Goal: Navigation & Orientation: Find specific page/section

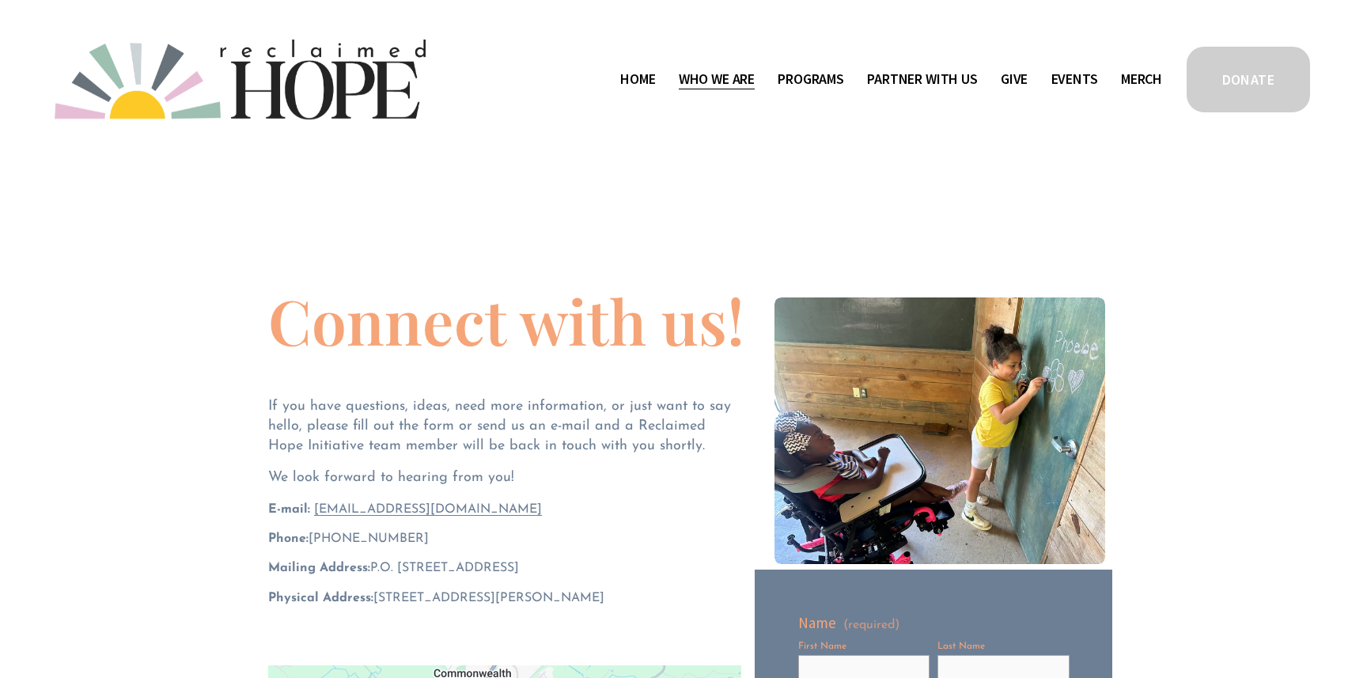
click at [621, 79] on link "Home" at bounding box center [637, 78] width 35 height 25
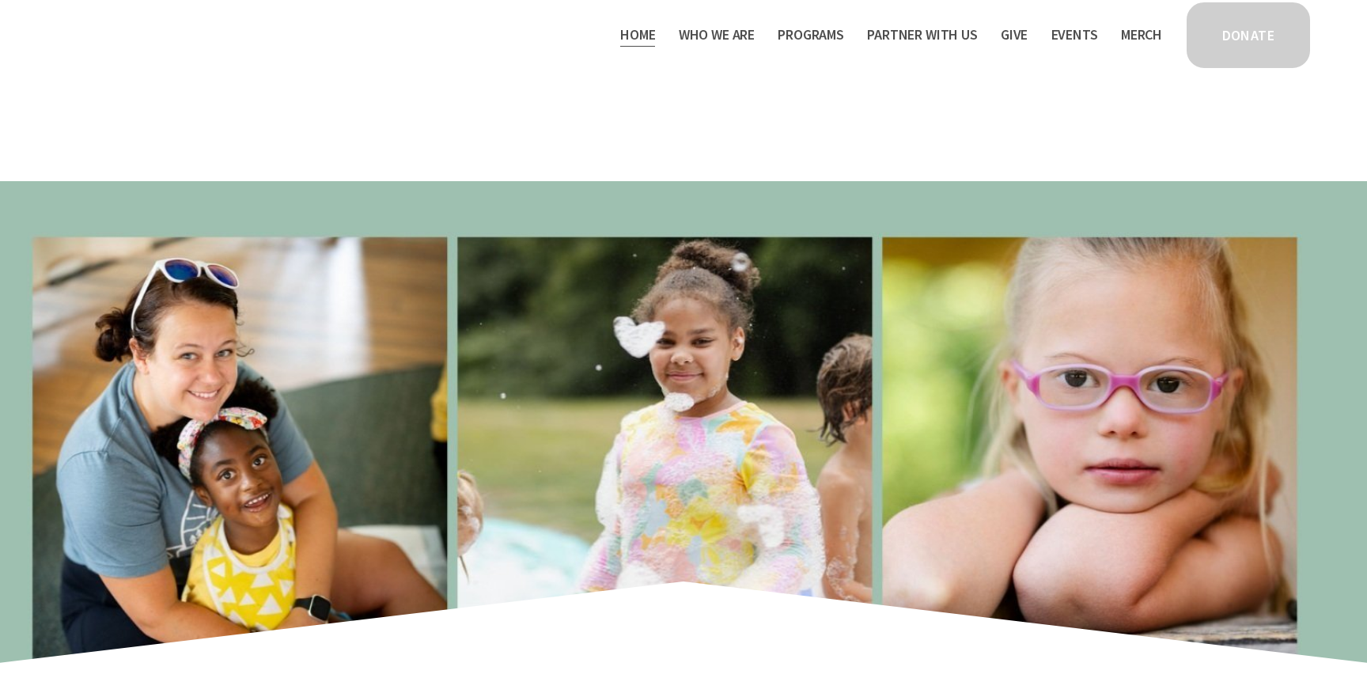
scroll to position [695, 0]
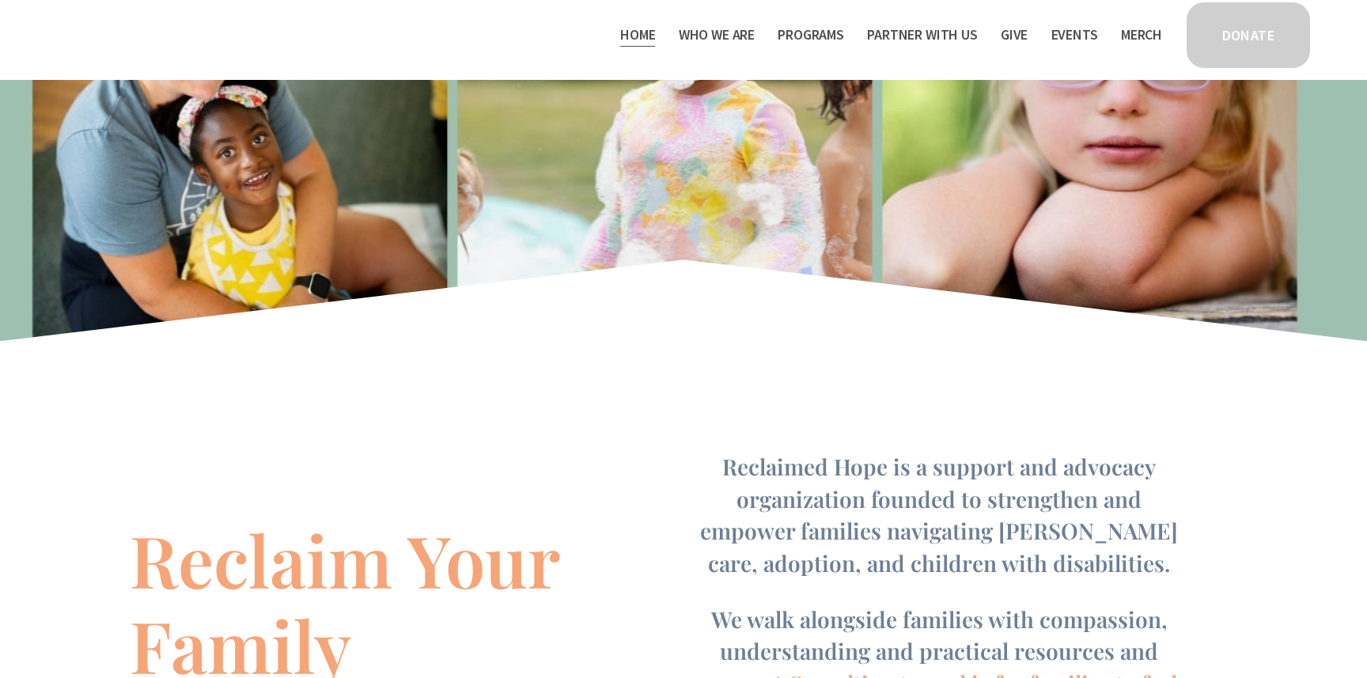
click at [1077, 33] on link "Events" at bounding box center [1074, 34] width 47 height 25
